Goal: Transaction & Acquisition: Book appointment/travel/reservation

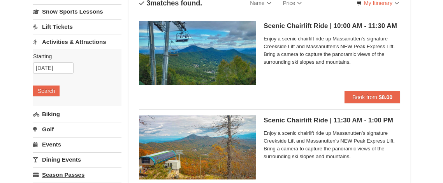
scroll to position [54, 0]
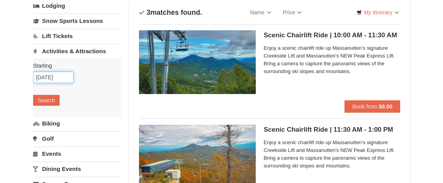
click at [61, 76] on input "[DATE]" at bounding box center [53, 78] width 40 height 12
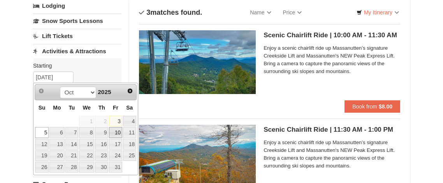
click at [115, 133] on link "10" at bounding box center [115, 132] width 13 height 11
type input "[DATE]"
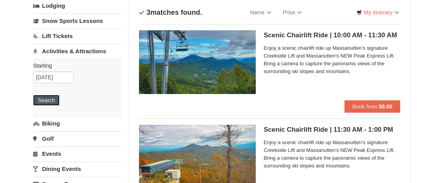
click at [46, 97] on button "Search" at bounding box center [46, 100] width 26 height 11
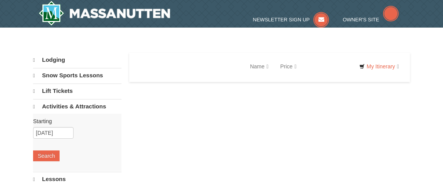
select select "10"
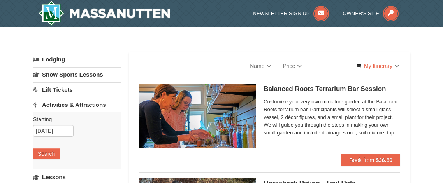
select select "10"
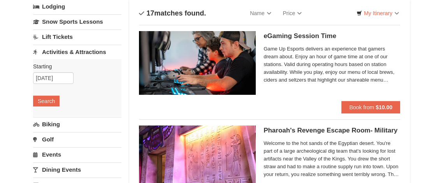
scroll to position [16, 0]
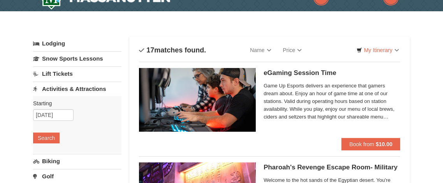
click at [60, 74] on link "Lift Tickets" at bounding box center [77, 74] width 88 height 14
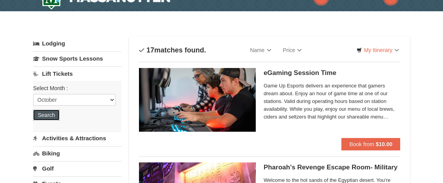
click at [44, 116] on button "Search" at bounding box center [46, 115] width 26 height 11
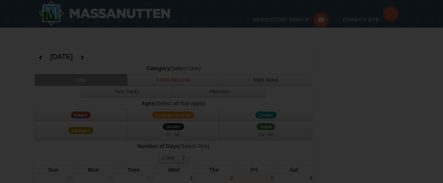
select select "10"
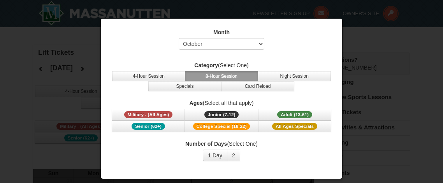
click at [40, 39] on div at bounding box center [221, 91] width 443 height 183
click at [344, 28] on div at bounding box center [221, 91] width 443 height 183
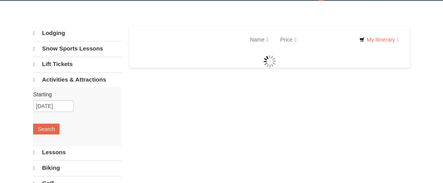
select select "10"
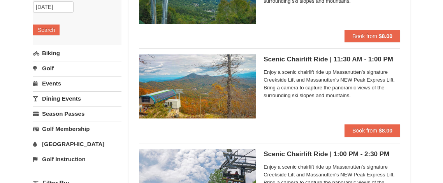
scroll to position [123, 0]
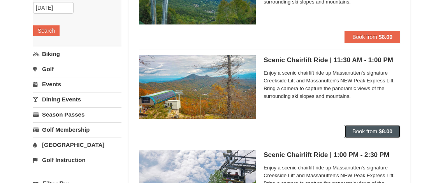
click at [368, 131] on span "Book from" at bounding box center [364, 131] width 25 height 6
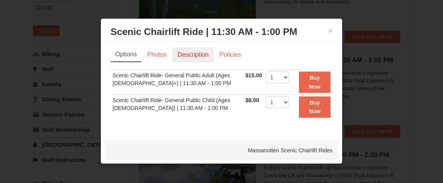
click at [196, 56] on link "Description" at bounding box center [192, 54] width 41 height 15
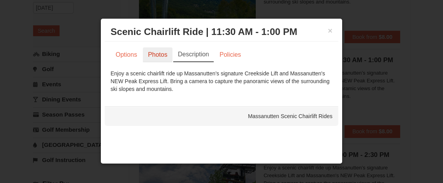
click at [158, 55] on link "Photos" at bounding box center [158, 54] width 30 height 15
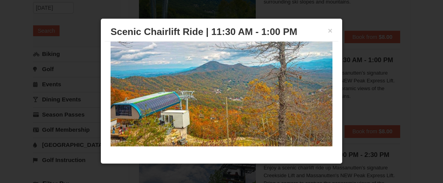
scroll to position [0, 0]
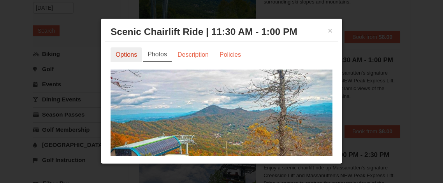
click at [130, 58] on link "Options" at bounding box center [126, 54] width 32 height 15
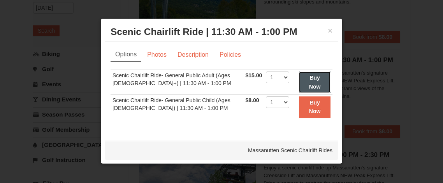
click at [309, 83] on strong "Buy Now" at bounding box center [315, 82] width 12 height 15
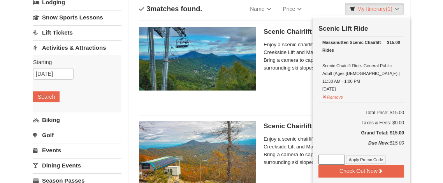
scroll to position [59, 0]
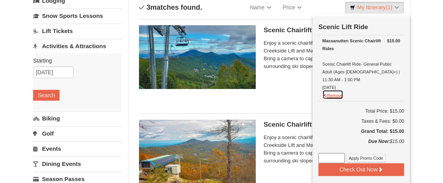
click at [331, 90] on button "Remove" at bounding box center [332, 95] width 21 height 10
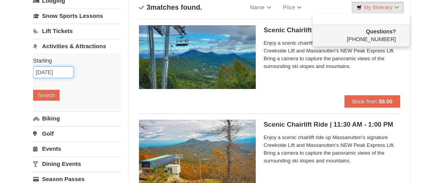
click at [64, 72] on input "[DATE]" at bounding box center [53, 73] width 40 height 12
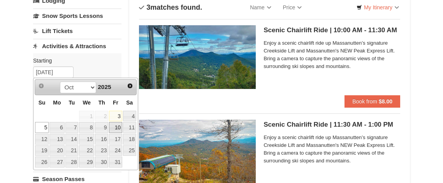
click at [116, 127] on link "10" at bounding box center [115, 127] width 13 height 11
type input "[DATE]"
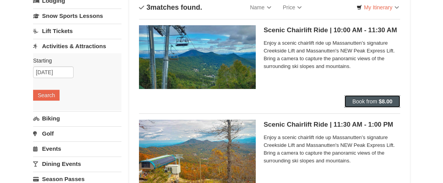
click at [368, 100] on span "Book from" at bounding box center [364, 101] width 25 height 6
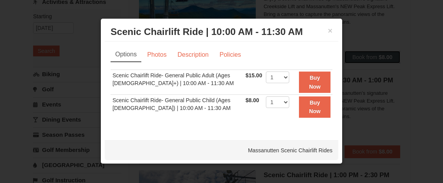
scroll to position [104, 0]
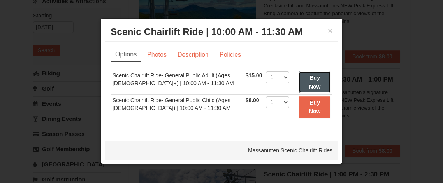
click at [313, 83] on strong "Buy Now" at bounding box center [315, 82] width 12 height 15
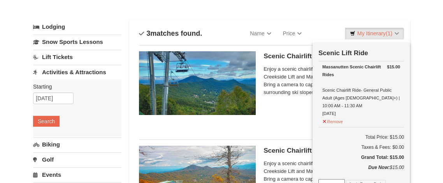
scroll to position [0, 0]
